Goal: Transaction & Acquisition: Purchase product/service

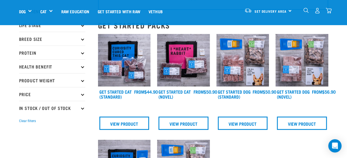
scroll to position [42, 0]
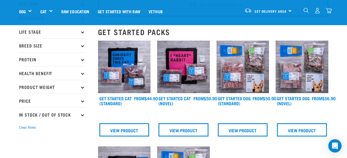
click at [128, 86] on img at bounding box center [124, 67] width 53 height 53
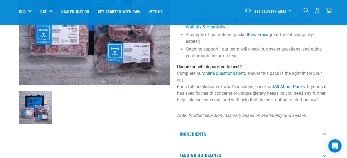
scroll to position [13, 0]
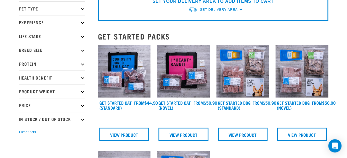
click at [193, 81] on img at bounding box center [183, 71] width 53 height 53
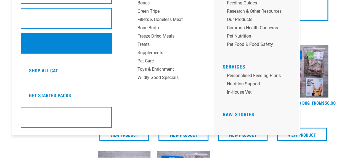
scroll to position [77, 0]
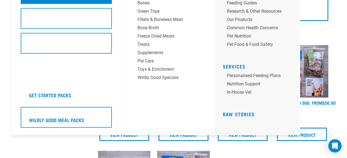
click at [46, 67] on h5 "Shop All Cat" at bounding box center [43, 70] width 29 height 7
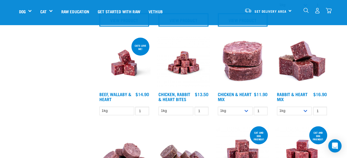
scroll to position [179, 0]
